Goal: Transaction & Acquisition: Purchase product/service

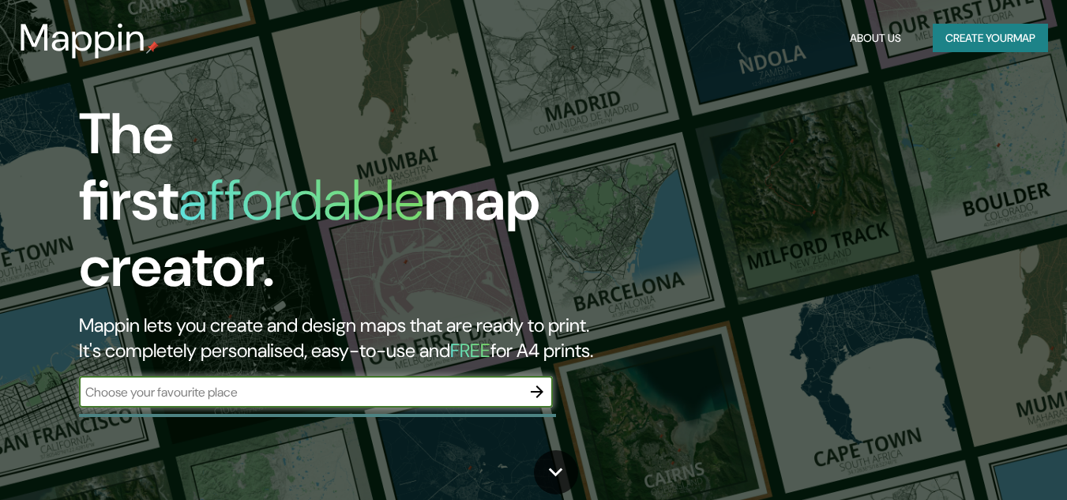
click at [310, 383] on input "text" at bounding box center [300, 392] width 442 height 18
click at [545, 382] on icon "button" at bounding box center [537, 391] width 19 height 19
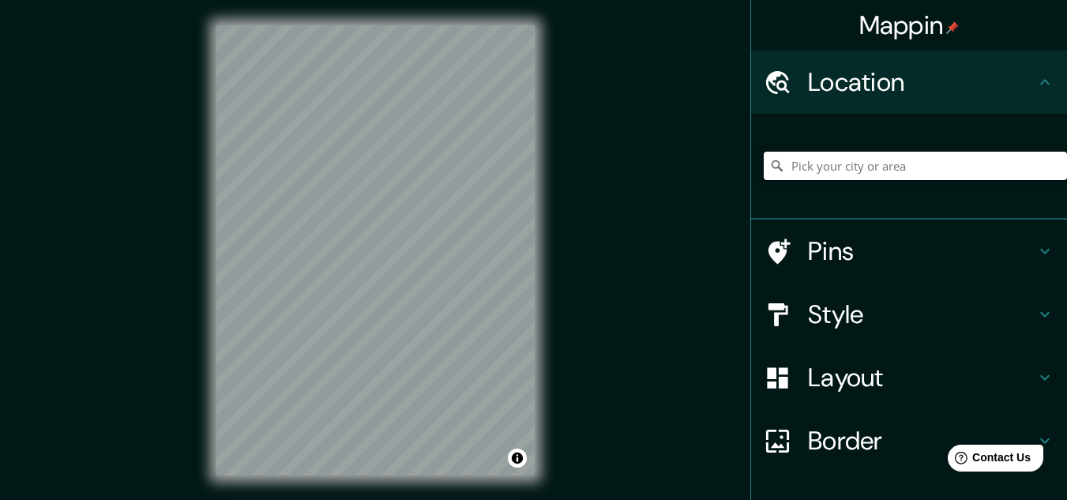
click at [799, 170] on input "Pick your city or area" at bounding box center [915, 166] width 303 height 28
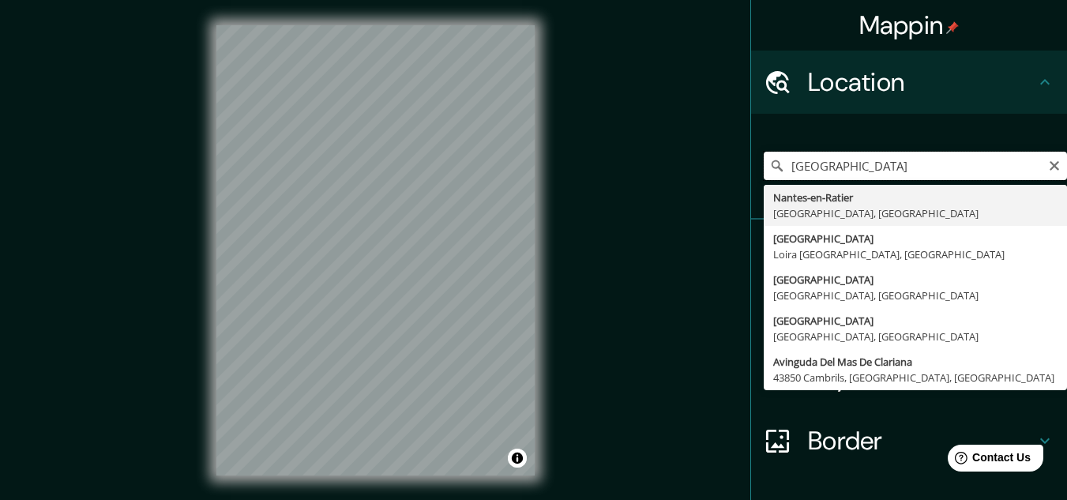
drag, startPoint x: 844, startPoint y: 169, endPoint x: 758, endPoint y: 179, distance: 85.8
click at [764, 179] on input "nantes" at bounding box center [915, 166] width 303 height 28
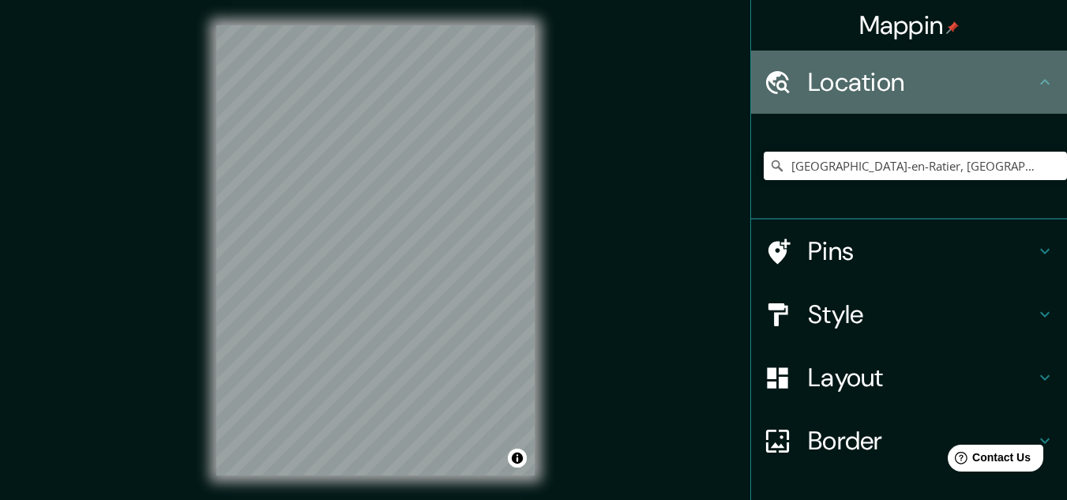
click at [881, 83] on h4 "Location" at bounding box center [922, 82] width 228 height 32
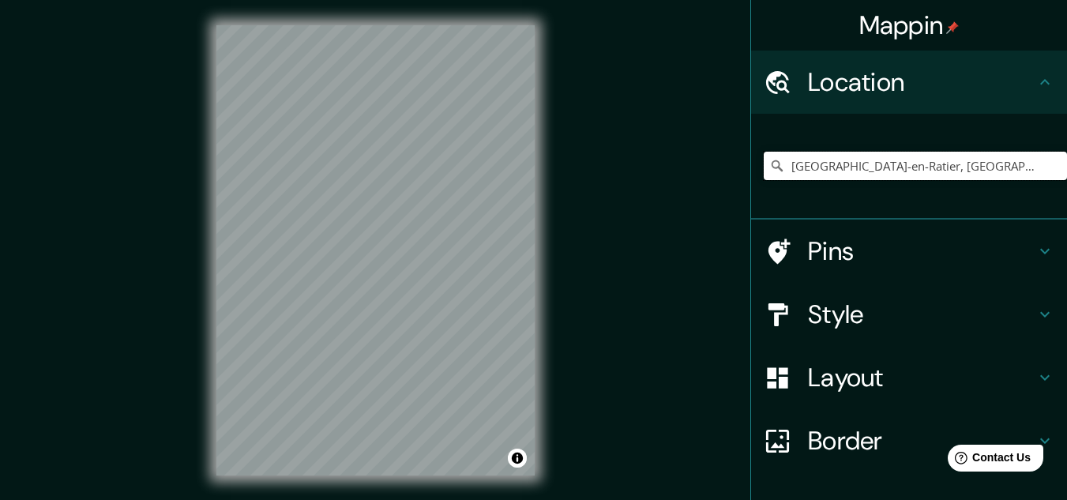
drag, startPoint x: 994, startPoint y: 167, endPoint x: 671, endPoint y: 162, distance: 323.2
click at [671, 162] on div "Mappin Location Nantes-en-Ratier, Isère, Francia Pins Style Layout Border Choos…" at bounding box center [533, 263] width 1067 height 526
paste input "47.206629, -1.560225"
paste input "École des Beaux-Arts de Nantes Saint-Nazaire"
drag, startPoint x: 920, startPoint y: 166, endPoint x: 711, endPoint y: 167, distance: 209.4
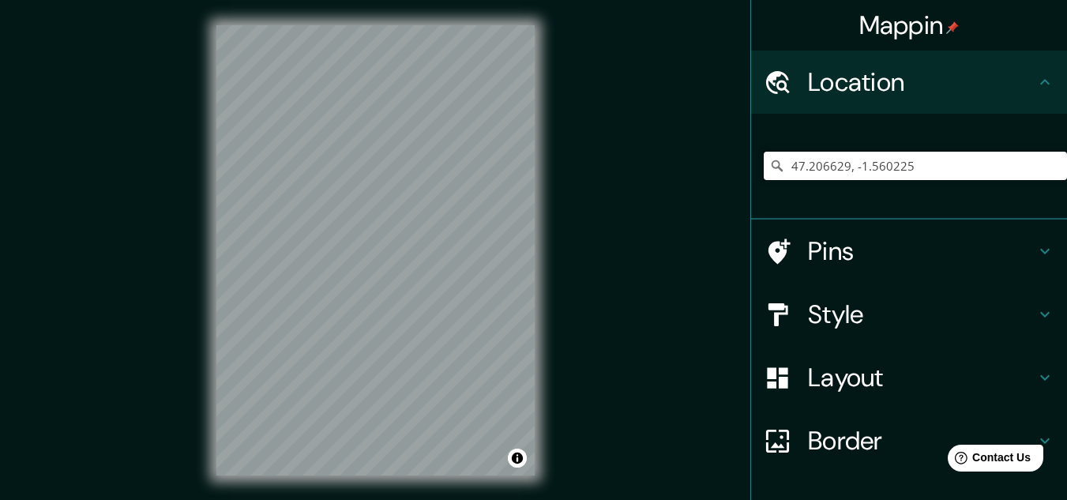
click at [711, 167] on div "Mappin Location 47.206629, -1.560225 No results found Pins Style Layout Border …" at bounding box center [533, 263] width 1067 height 526
type input "Stuttgart, Baden-Wurtemberg, Alemania"
click at [1048, 171] on icon "Clear" at bounding box center [1054, 166] width 13 height 13
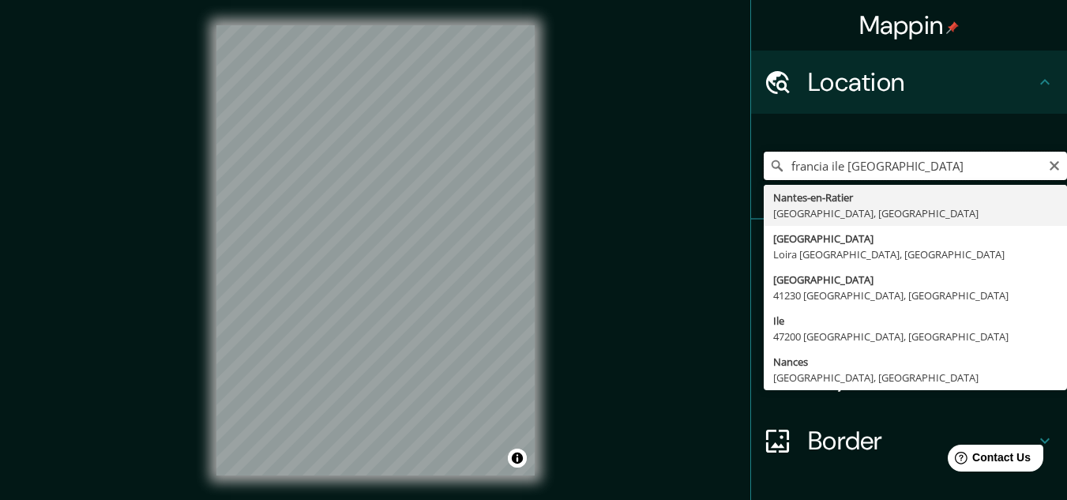
drag, startPoint x: 821, startPoint y: 170, endPoint x: 717, endPoint y: 176, distance: 104.5
click at [717, 177] on div "Mappin Location francia ile nantes Nantes-en-Ratier Isère, Francia Nantes Loira…" at bounding box center [533, 263] width 1067 height 526
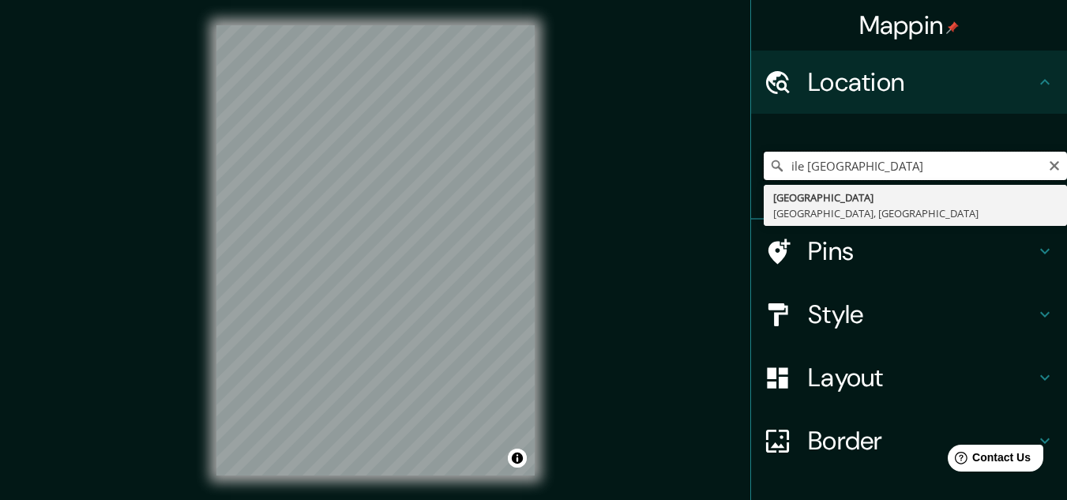
drag, startPoint x: 874, startPoint y: 169, endPoint x: 630, endPoint y: 167, distance: 244.1
click at [630, 167] on div "Mappin Location ile nantes Nantes São Paulo, Brasil Pins Style Layout Border Ch…" at bounding box center [533, 263] width 1067 height 526
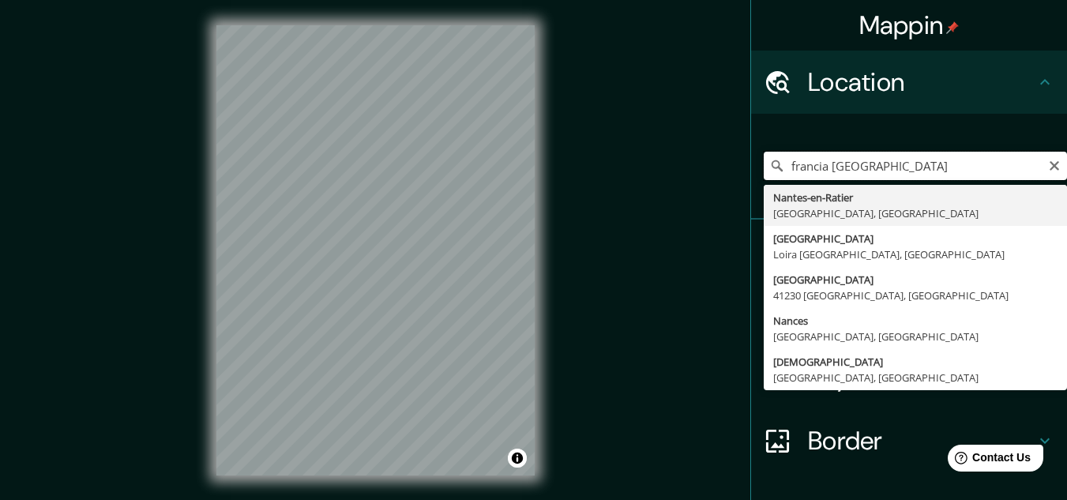
type input "Nantes-en-Ratier, Isère, Francia"
